Goal: Participate in discussion: Participate in discussion

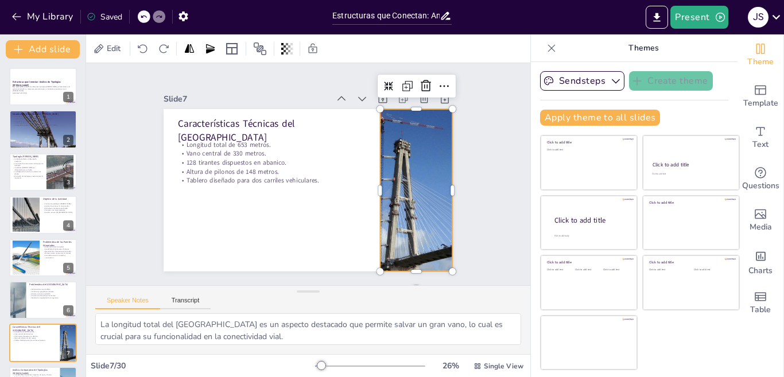
checkbox input "true"
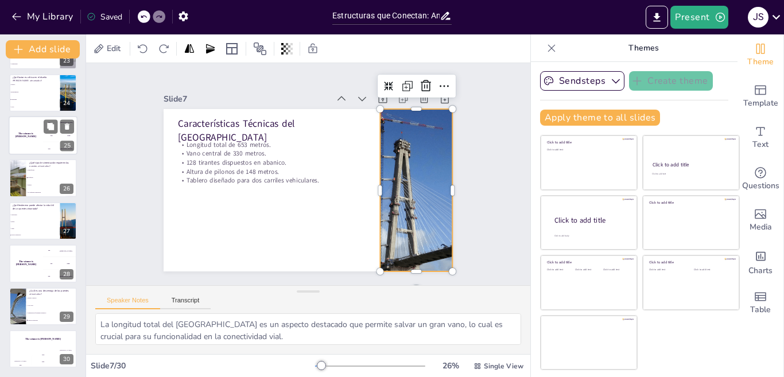
click at [41, 146] on div "The winner is [PERSON_NAME]" at bounding box center [26, 135] width 34 height 39
checkbox input "true"
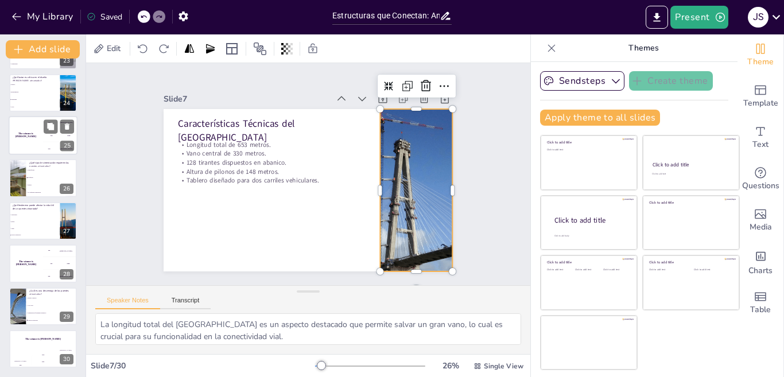
checkbox input "true"
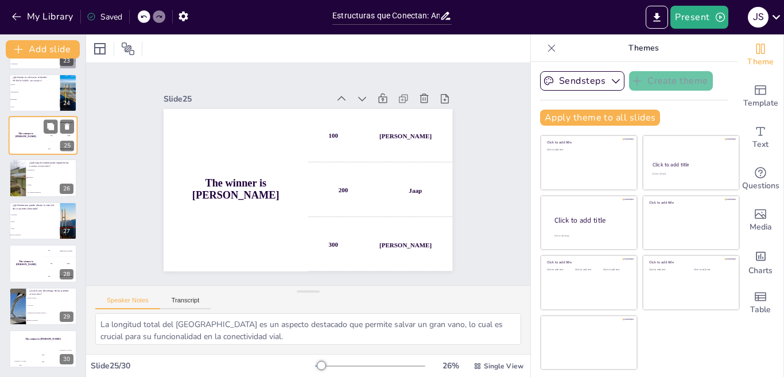
scroll to position [893, 0]
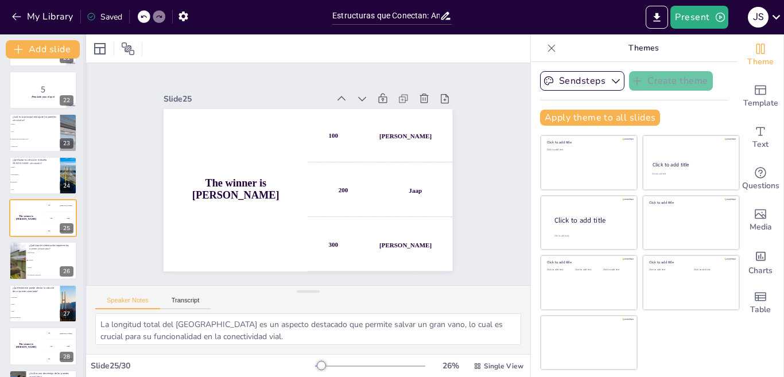
checkbox input "true"
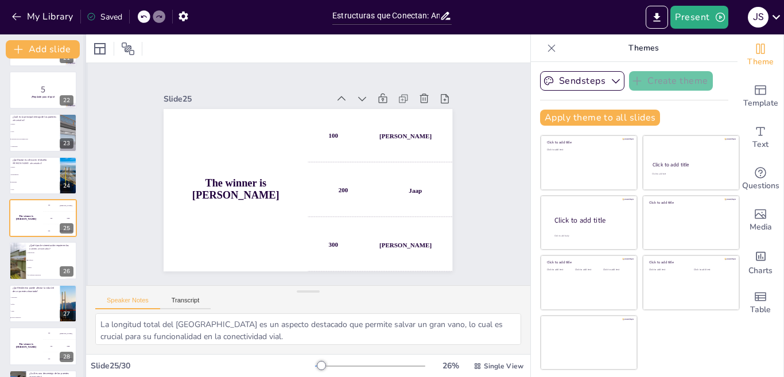
checkbox input "true"
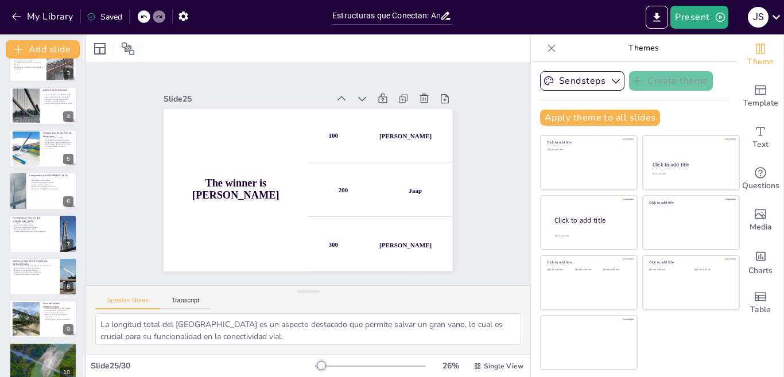
scroll to position [0, 0]
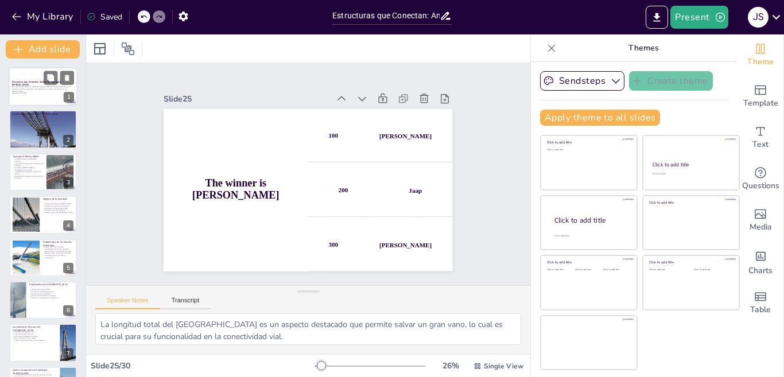
checkbox input "true"
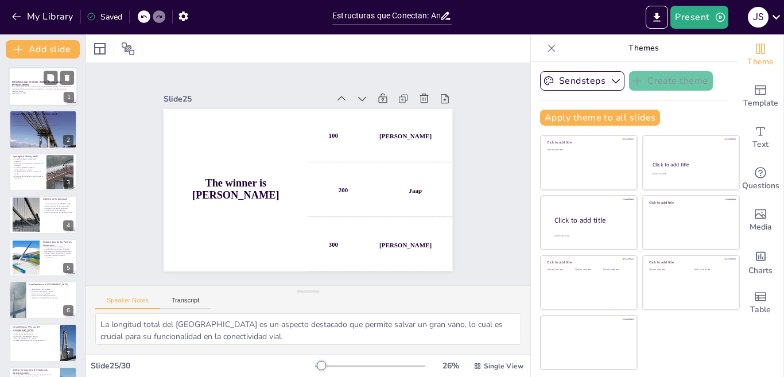
checkbox input "true"
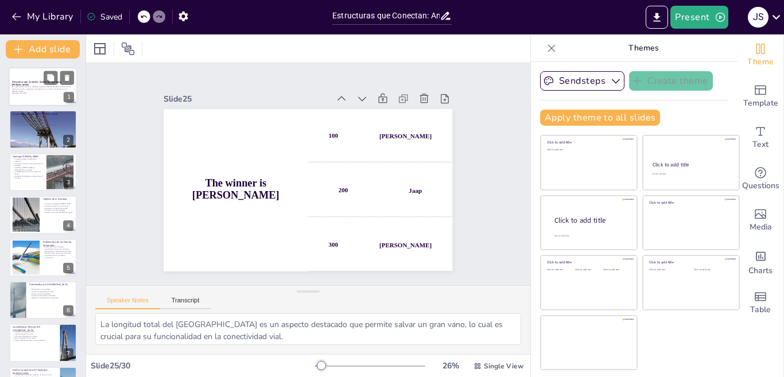
drag, startPoint x: 44, startPoint y: 78, endPoint x: 42, endPoint y: 92, distance: 14.4
click at [42, 90] on div "Estructuras que Conectan: Análisis de Tipologías [PERSON_NAME] Esta presentació…" at bounding box center [43, 86] width 69 height 39
checkbox input "true"
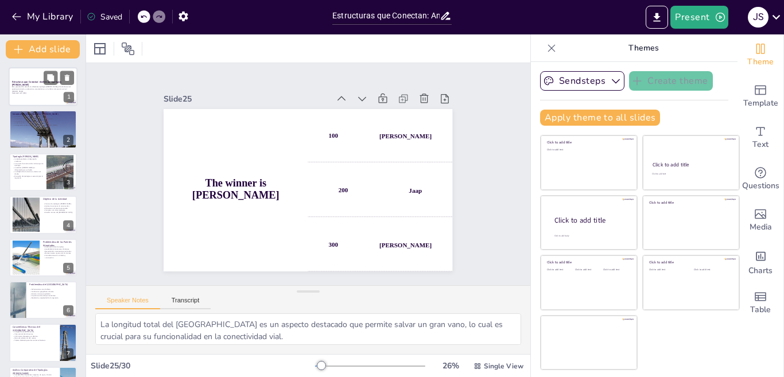
checkbox input "true"
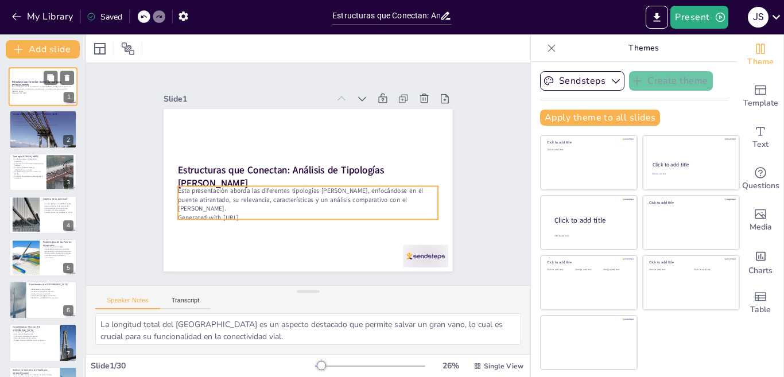
checkbox input "true"
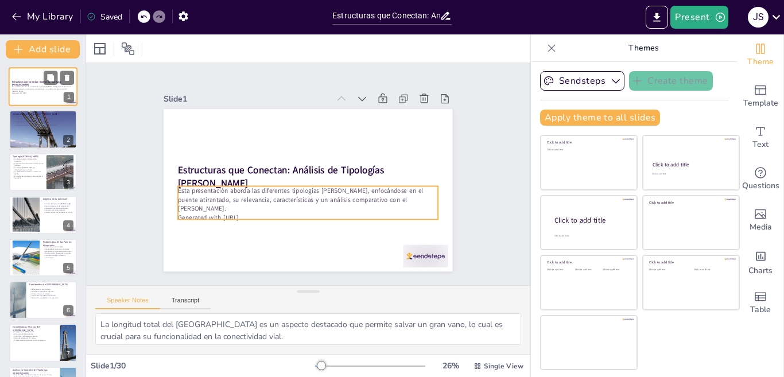
click at [42, 92] on p "Generated with [URL]" at bounding box center [43, 93] width 62 height 2
checkbox input "true"
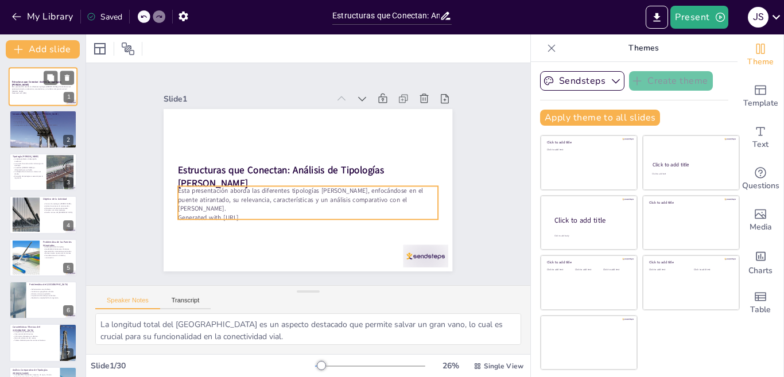
checkbox input "true"
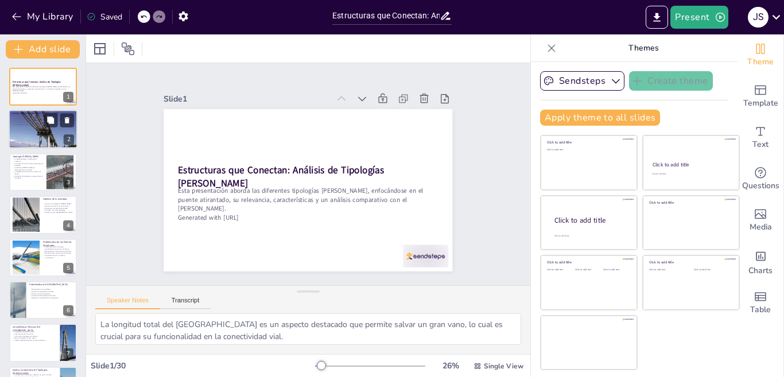
checkbox input "true"
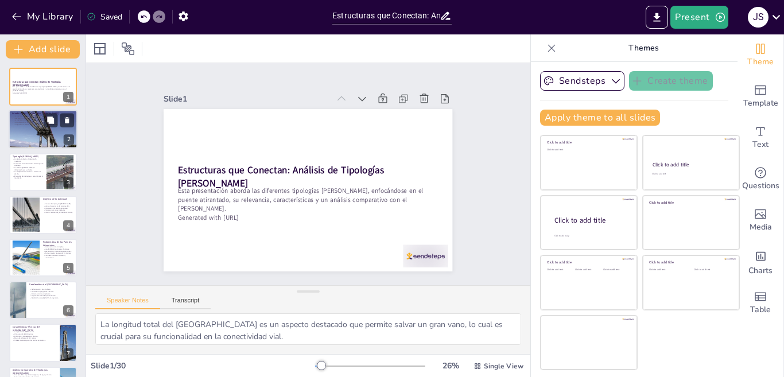
checkbox input "true"
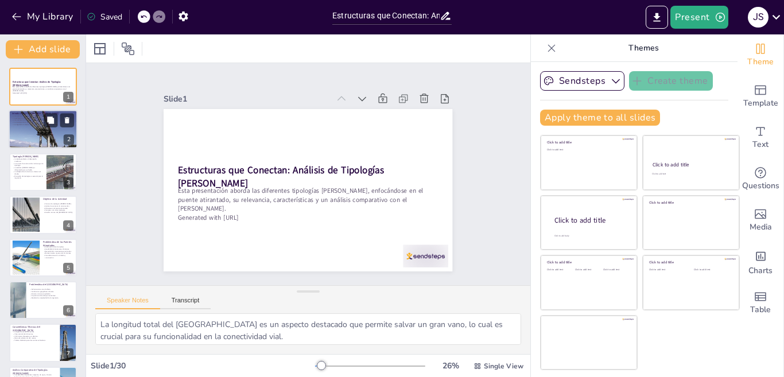
checkbox input "true"
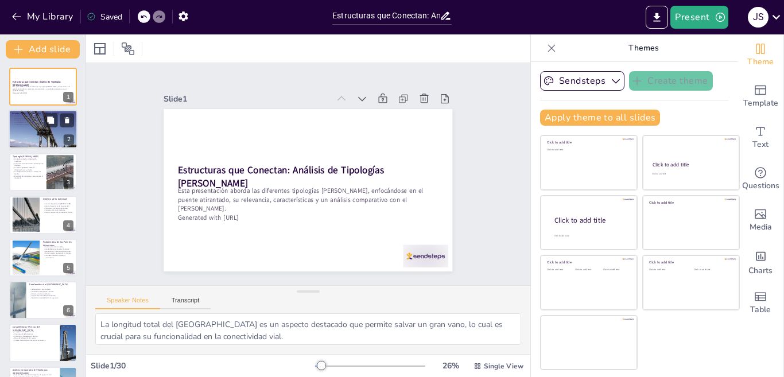
click at [41, 133] on div at bounding box center [43, 129] width 69 height 46
checkbox input "true"
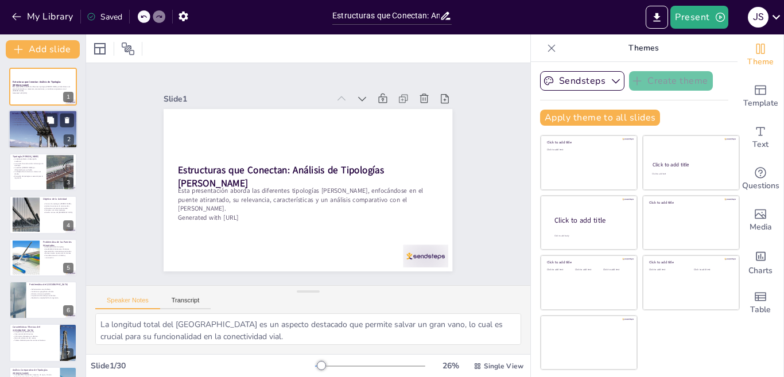
checkbox input "true"
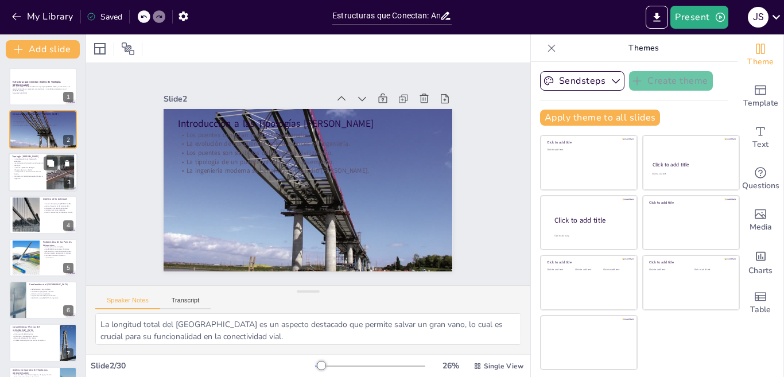
checkbox input "true"
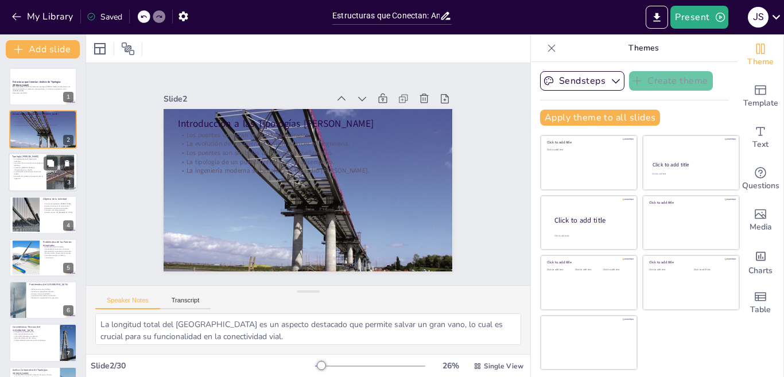
checkbox input "true"
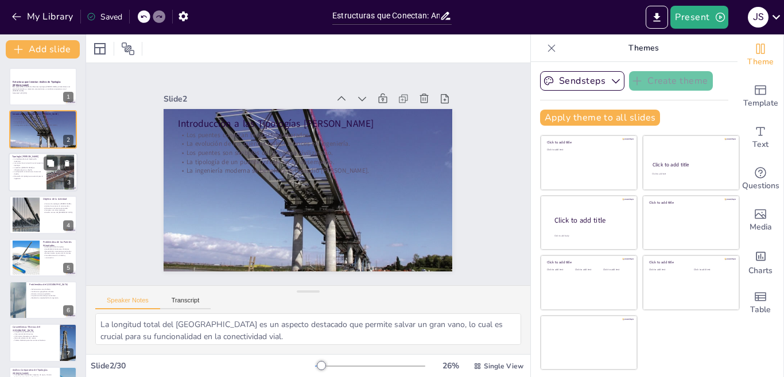
checkbox input "true"
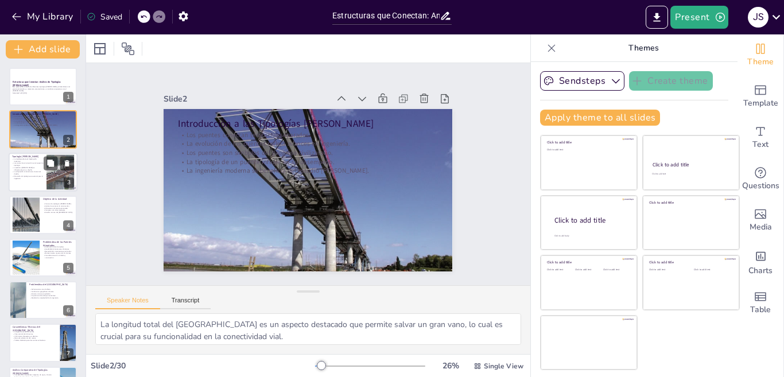
click at [41, 164] on p "Los costos de construcción varían según la tipología." at bounding box center [27, 164] width 31 height 4
checkbox input "true"
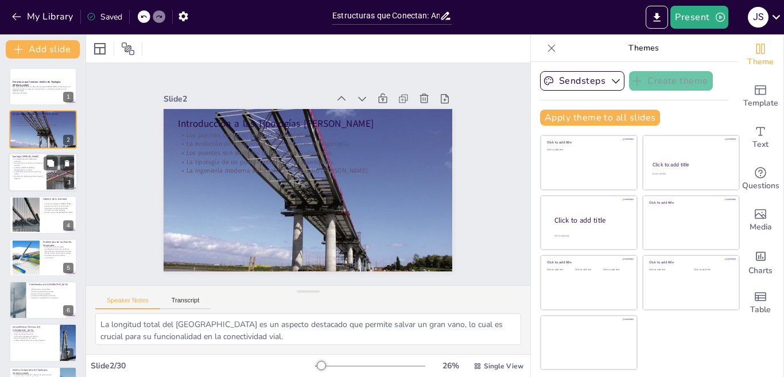
checkbox input "true"
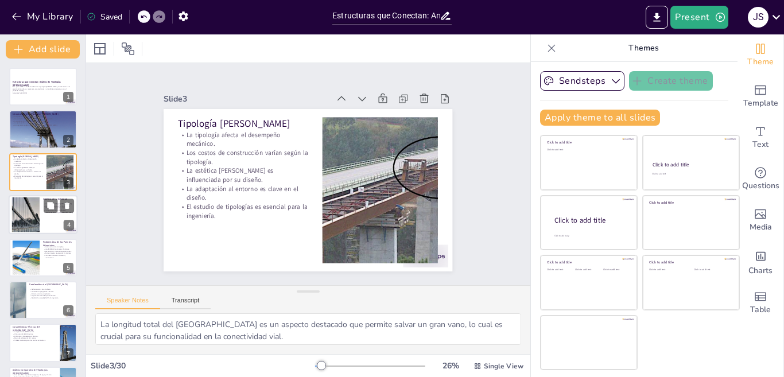
checkbox input "true"
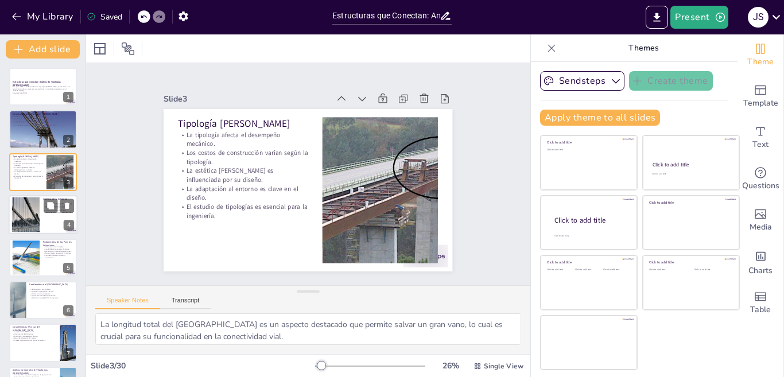
checkbox input "true"
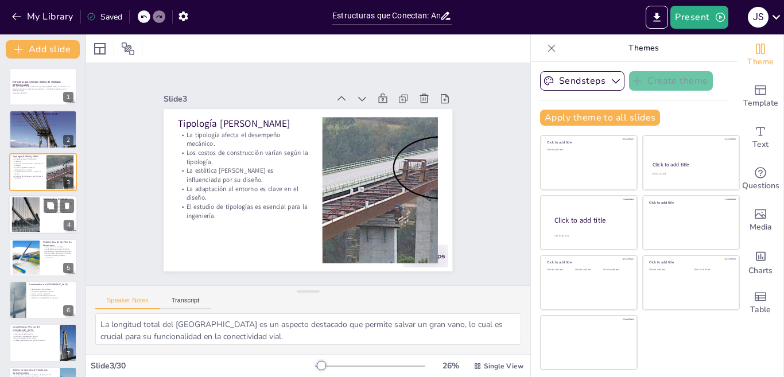
click at [37, 221] on div at bounding box center [25, 214] width 52 height 35
checkbox input "true"
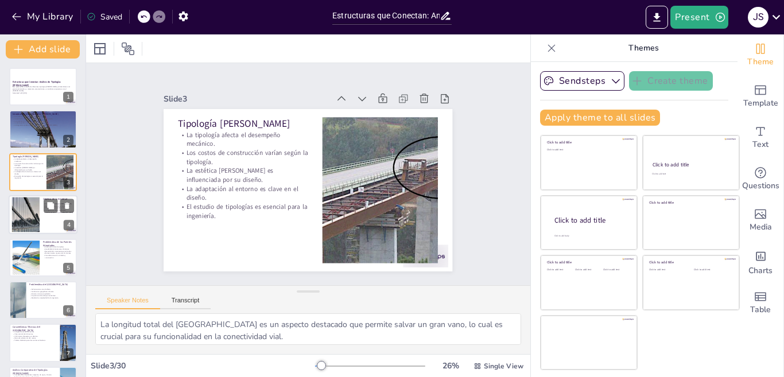
checkbox input "true"
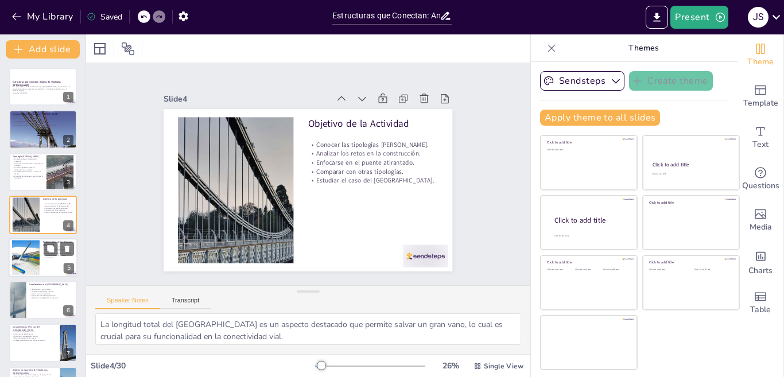
checkbox input "true"
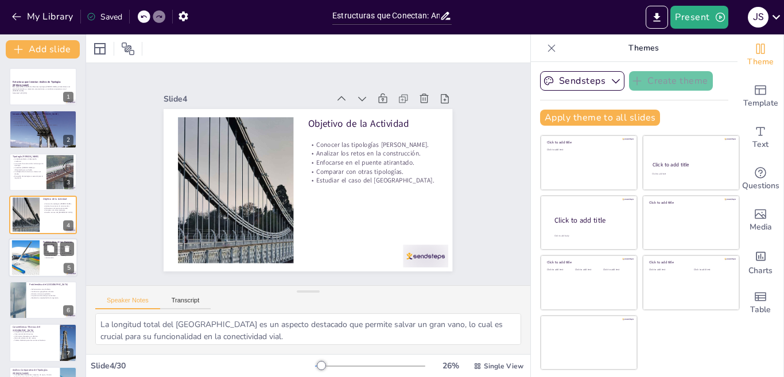
checkbox input "true"
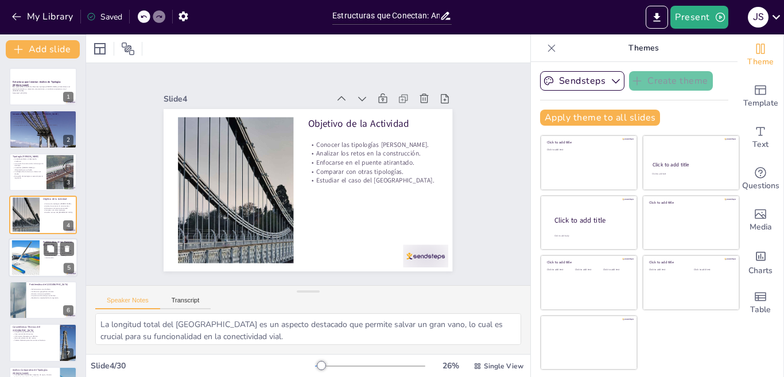
click at [36, 254] on div at bounding box center [26, 257] width 65 height 35
checkbox input "true"
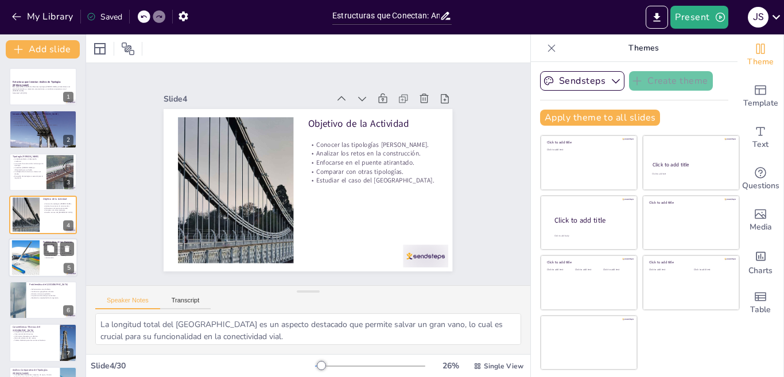
checkbox input "true"
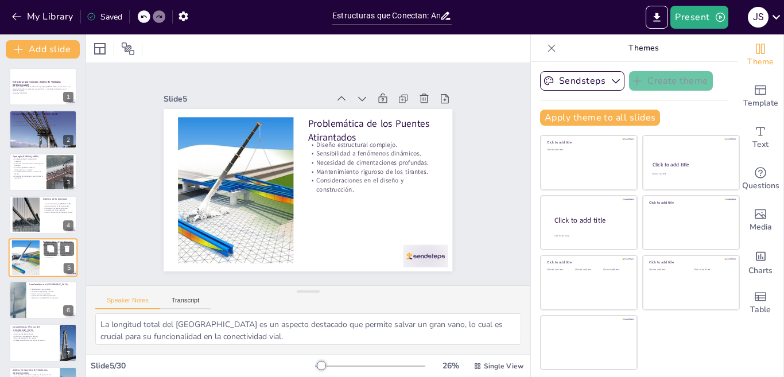
scroll to position [40, 0]
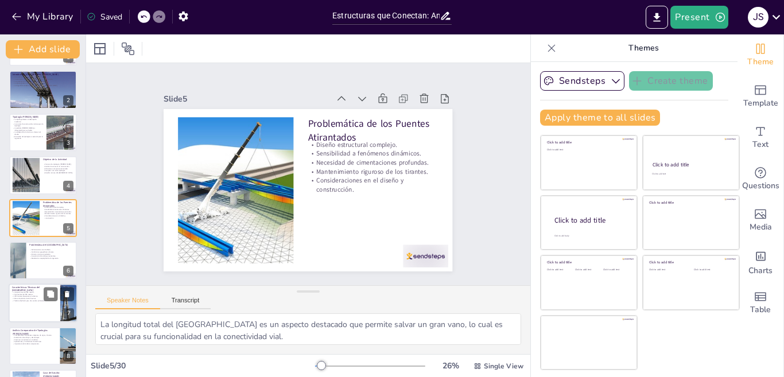
checkbox input "true"
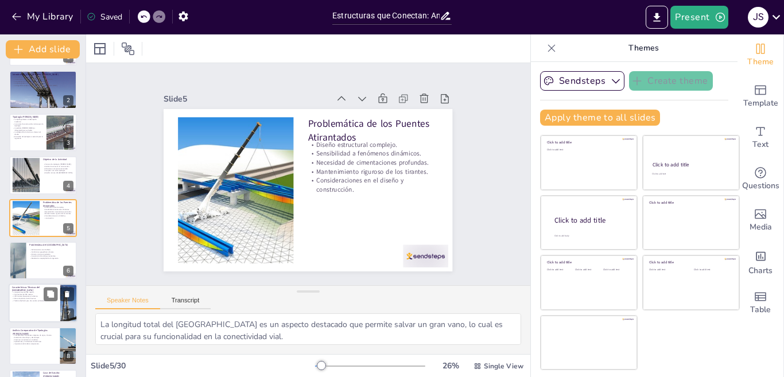
checkbox input "true"
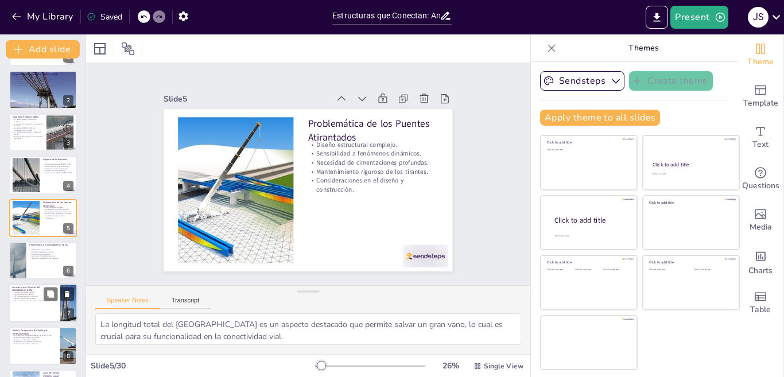
checkbox input "true"
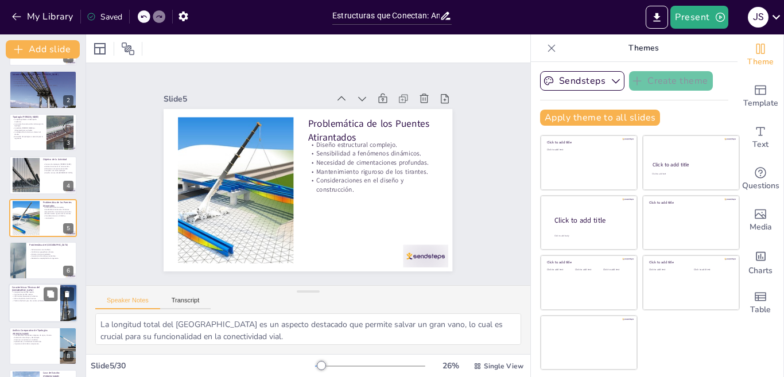
click at [38, 307] on div at bounding box center [43, 303] width 69 height 39
checkbox input "true"
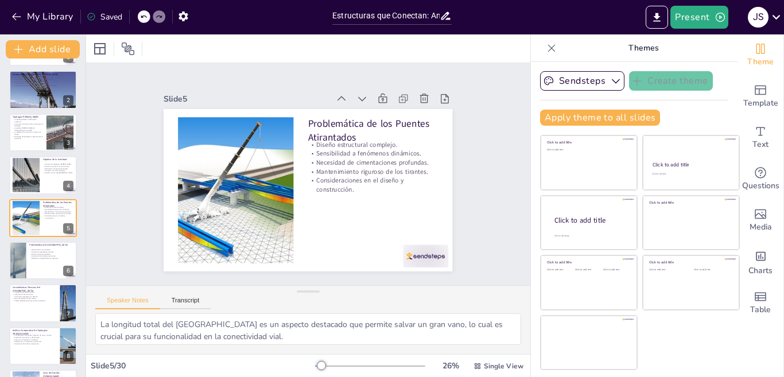
checkbox input "true"
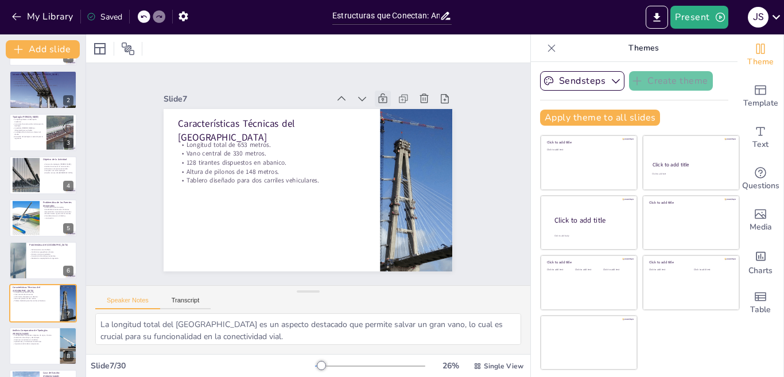
checkbox input "true"
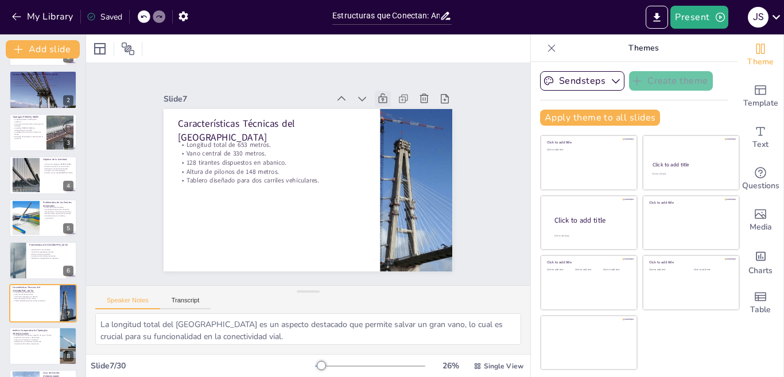
scroll to position [124, 0]
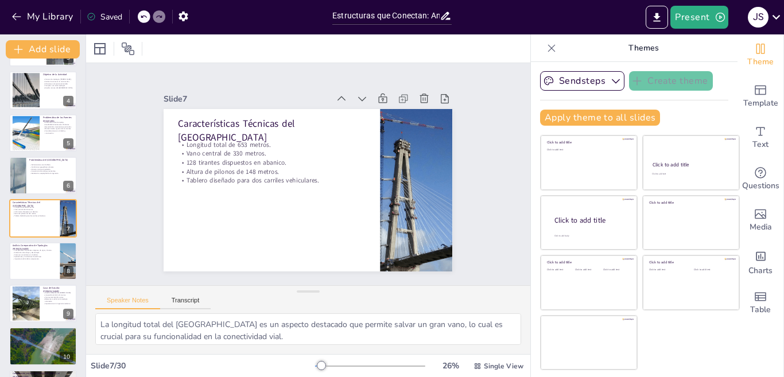
checkbox input "true"
